Goal: Task Accomplishment & Management: Manage account settings

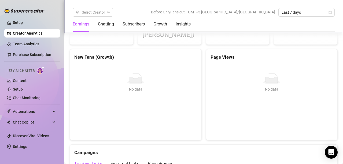
scroll to position [562, 0]
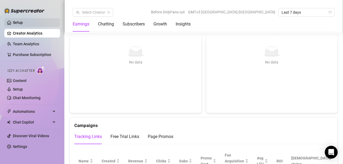
click at [22, 24] on link "Setup" at bounding box center [18, 22] width 10 height 4
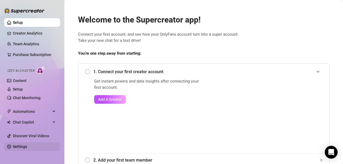
click at [18, 147] on link "Settings" at bounding box center [20, 146] width 14 height 4
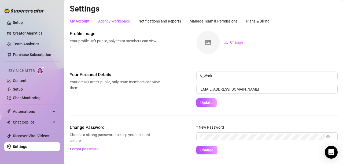
click at [120, 19] on div "Agency Workspace" at bounding box center [114, 21] width 32 height 6
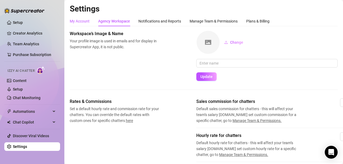
click at [81, 20] on div "My Account" at bounding box center [80, 21] width 20 height 6
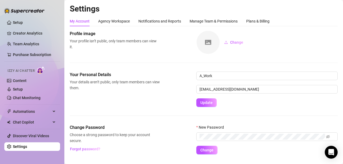
scroll to position [13, 0]
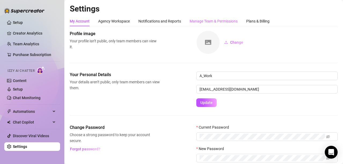
click at [204, 18] on div "Manage Team & Permissions" at bounding box center [213, 21] width 48 height 10
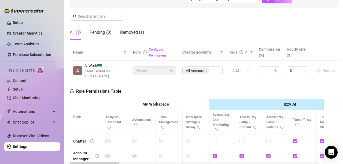
scroll to position [80, 0]
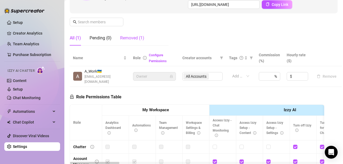
click at [128, 38] on div "Removed (1)" at bounding box center [132, 38] width 24 height 6
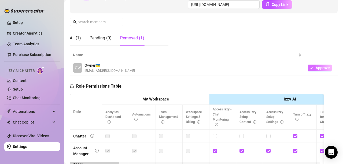
click at [311, 68] on button "Approve" at bounding box center [319, 68] width 24 height 6
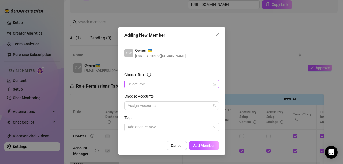
click at [162, 82] on input "Choose Role" at bounding box center [168, 84] width 83 height 8
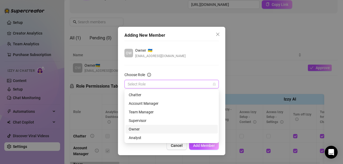
click at [139, 129] on div "Owner" at bounding box center [172, 129] width 86 height 6
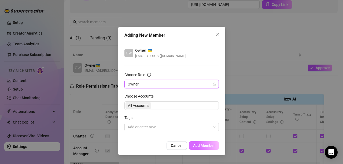
click at [208, 146] on span "Add Member" at bounding box center [204, 145] width 22 height 4
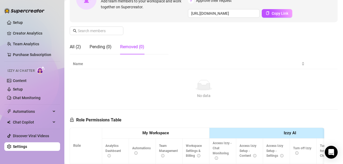
scroll to position [36, 0]
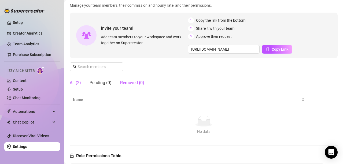
click at [71, 84] on div "All (2)" at bounding box center [75, 83] width 11 height 6
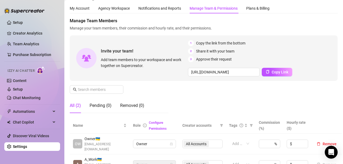
scroll to position [0, 0]
